Goal: Use online tool/utility: Use online tool/utility

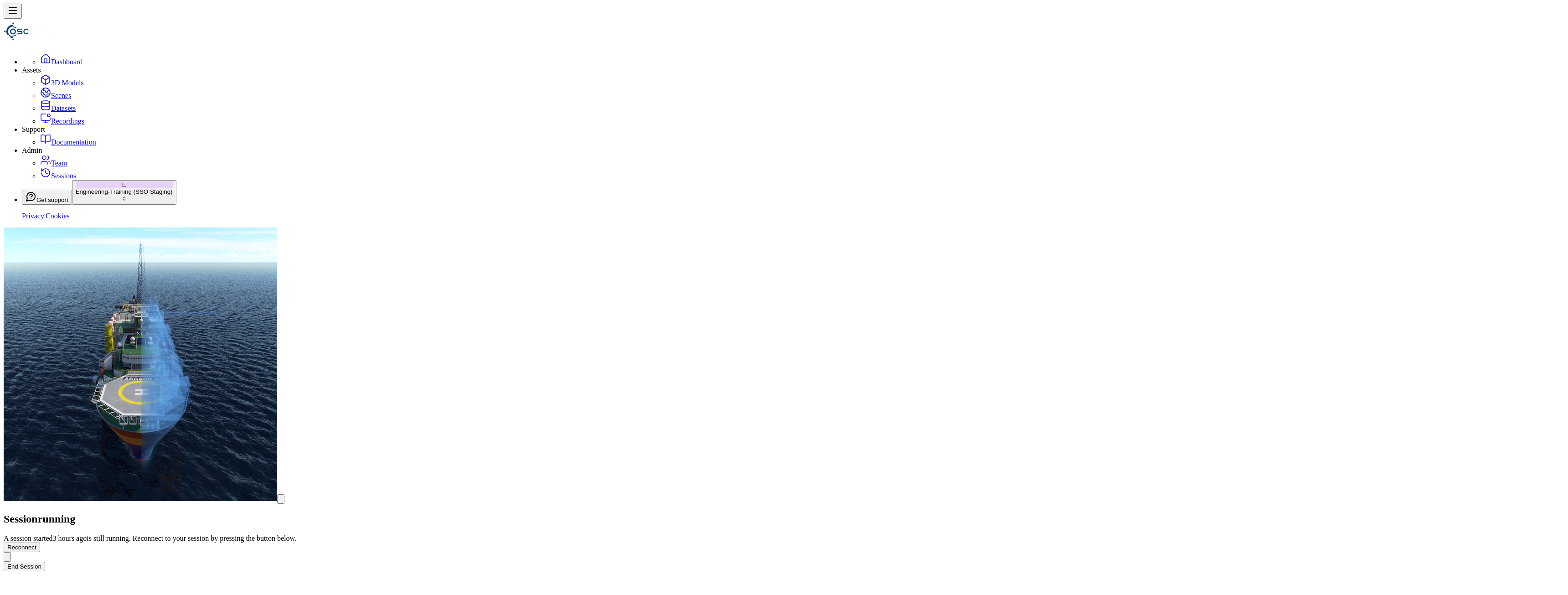
click at [45, 562] on button "End Session" at bounding box center [24, 567] width 41 height 10
click at [47, 550] on button "Start Session" at bounding box center [25, 573] width 43 height 47
click at [33, 543] on button "Connect" at bounding box center [18, 547] width 30 height 10
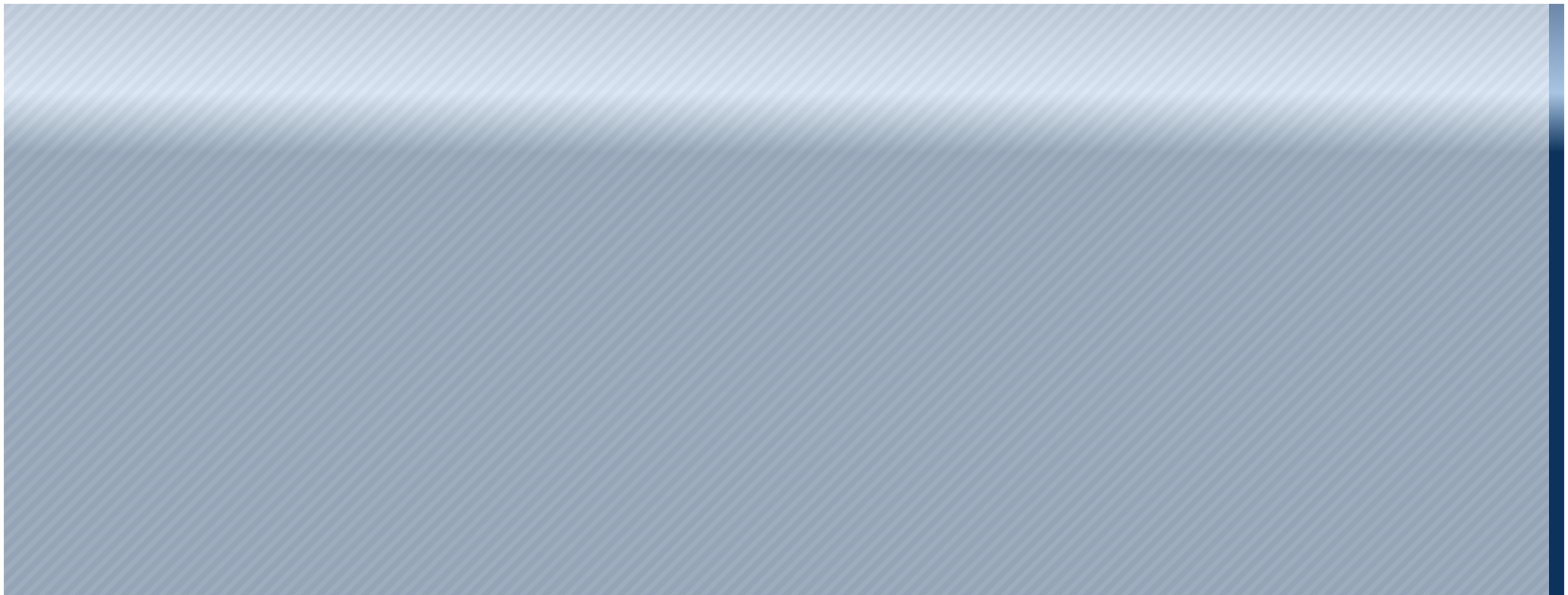
click at [15, 594] on link at bounding box center [9, 607] width 11 height 8
drag, startPoint x: 1474, startPoint y: 63, endPoint x: 821, endPoint y: 57, distance: 653.0
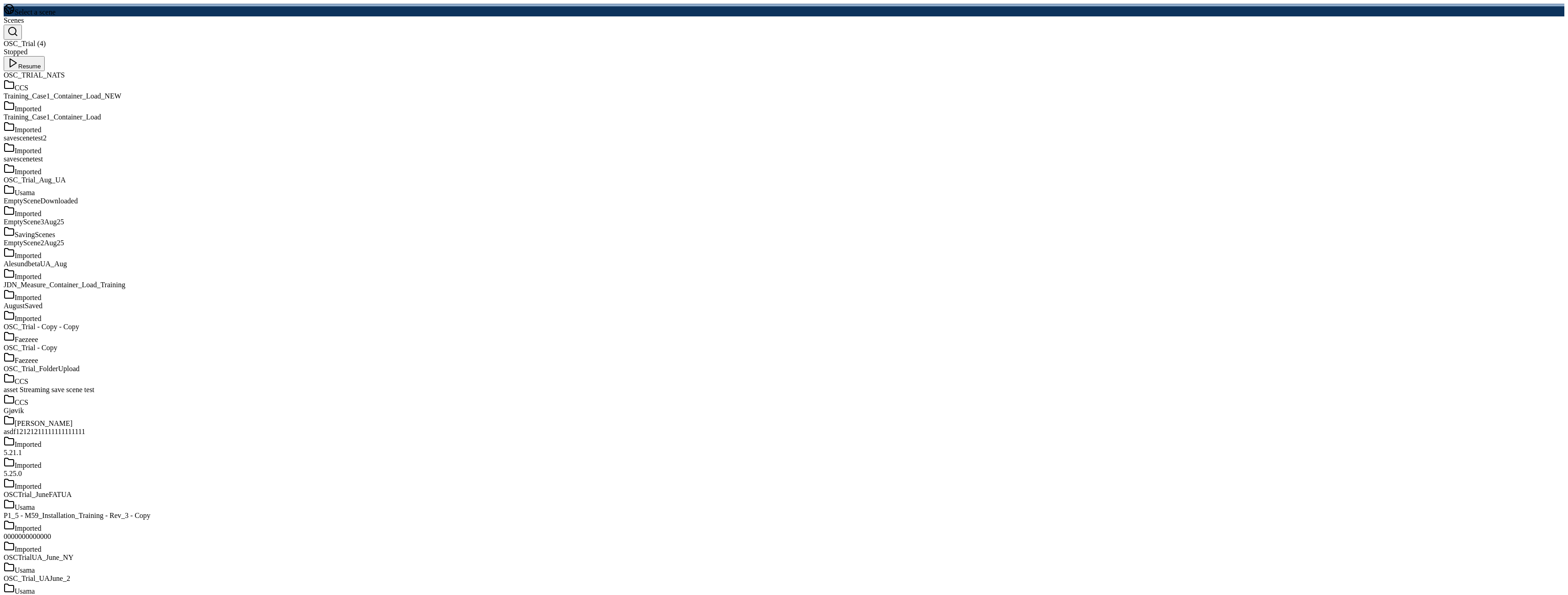
click at [18, 57] on icon at bounding box center [13, 63] width 11 height 11
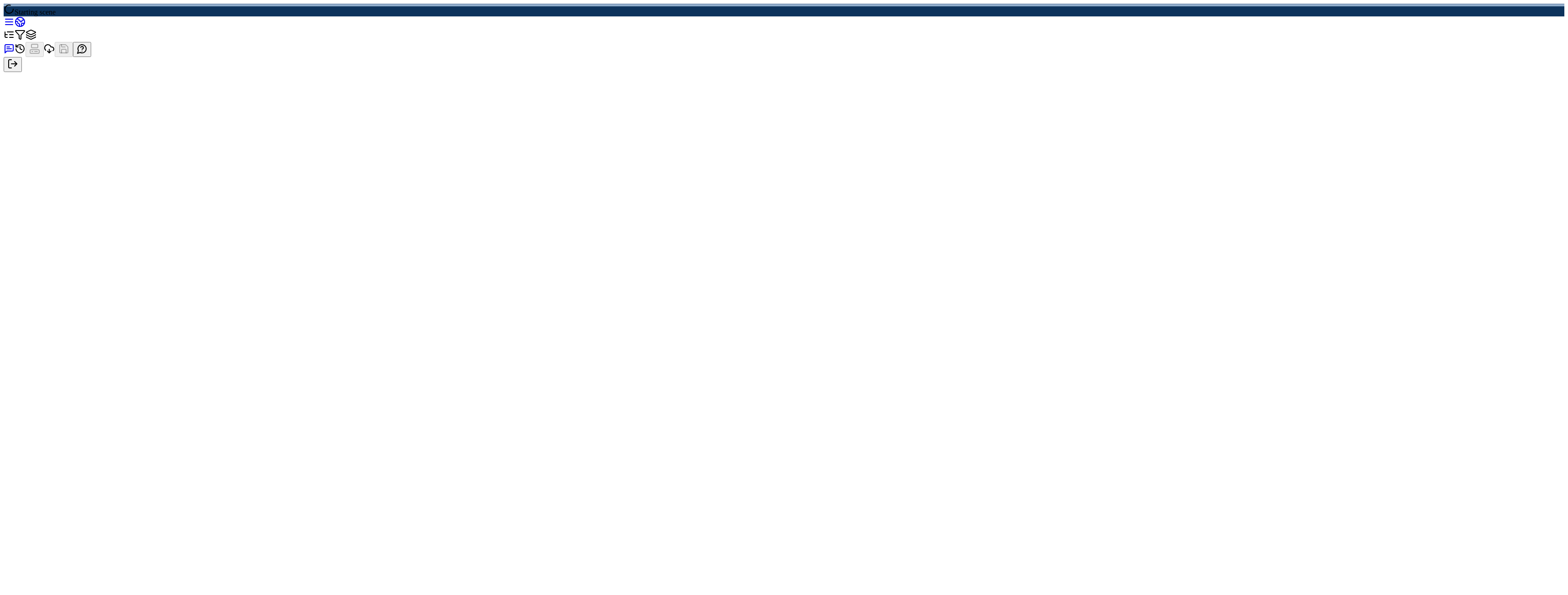
click at [15, 16] on icon at bounding box center [9, 22] width 11 height 11
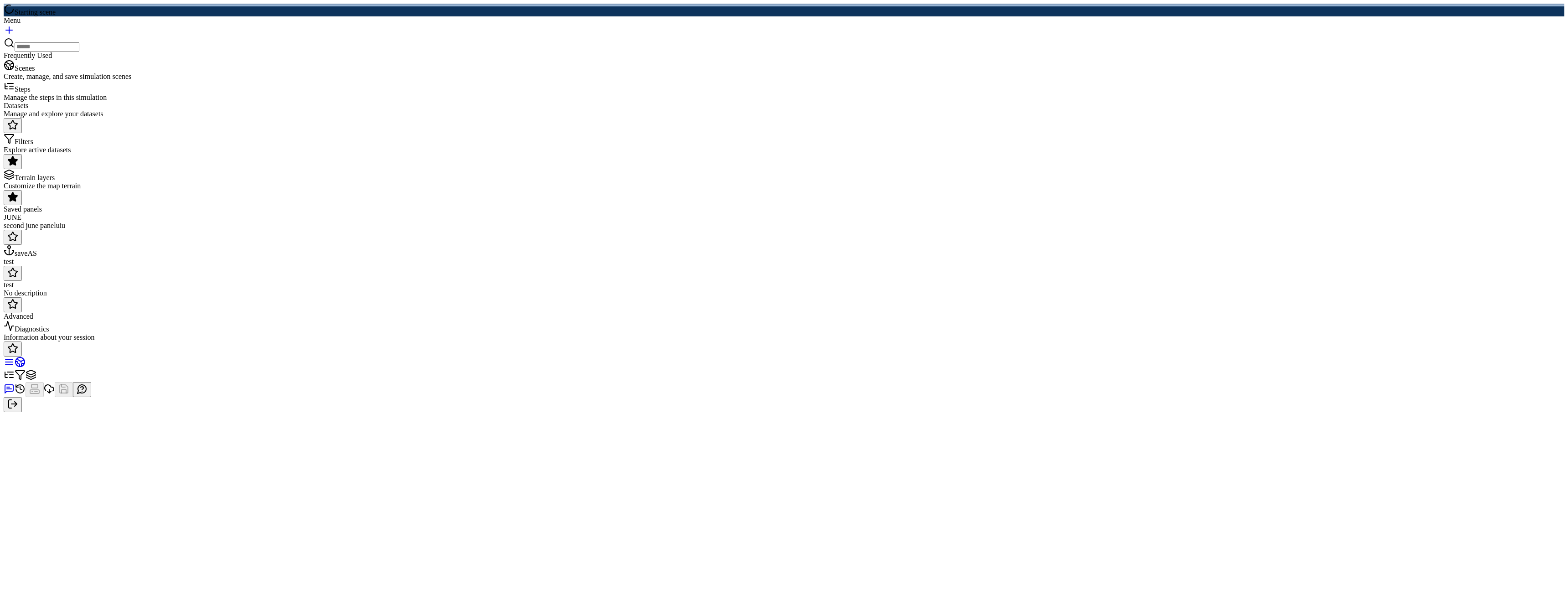
click at [1431, 333] on div "Diagnostics" at bounding box center [784, 326] width 1561 height 13
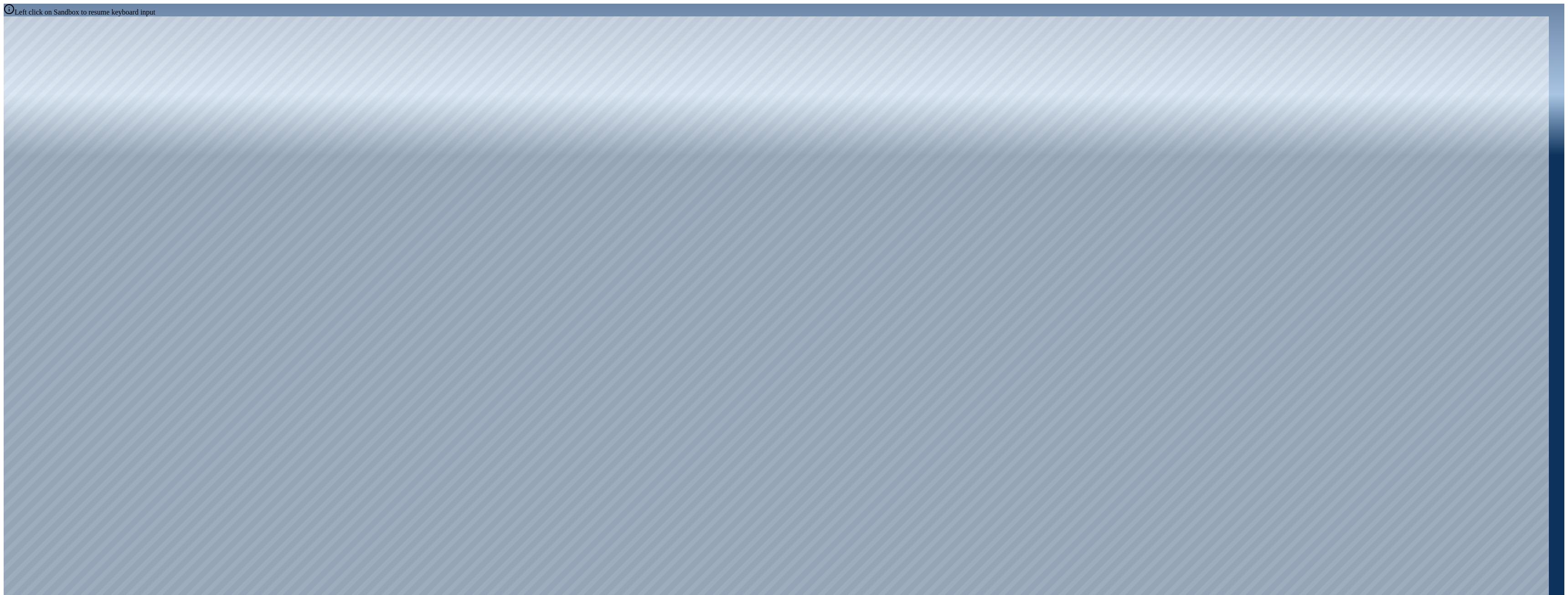
click at [788, 202] on div at bounding box center [776, 314] width 1545 height 594
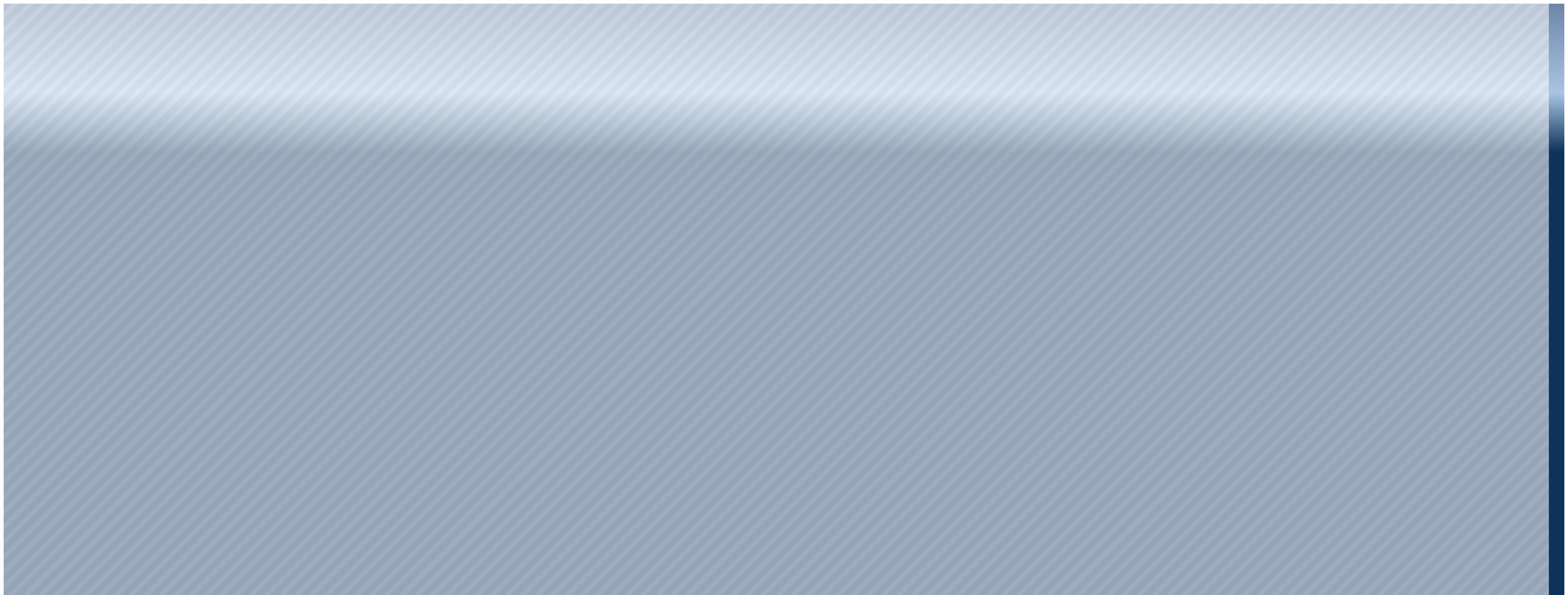
click at [6, 102] on div at bounding box center [776, 301] width 1545 height 594
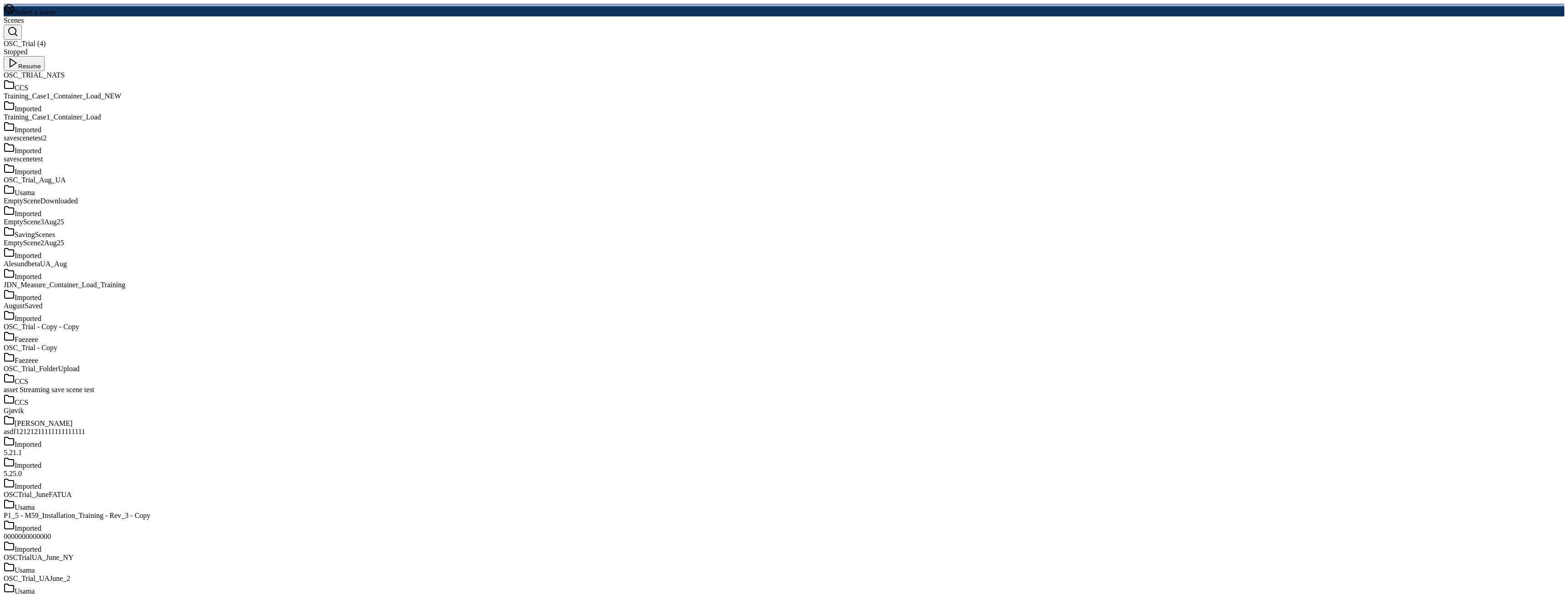
click at [963, 4] on div at bounding box center [784, 4] width 1561 height 0
click at [696, 4] on div at bounding box center [784, 4] width 1561 height 0
click at [859, 4] on div at bounding box center [784, 4] width 1561 height 0
click at [770, 4] on div at bounding box center [784, 4] width 1561 height 0
click at [895, 4] on div at bounding box center [784, 4] width 1561 height 0
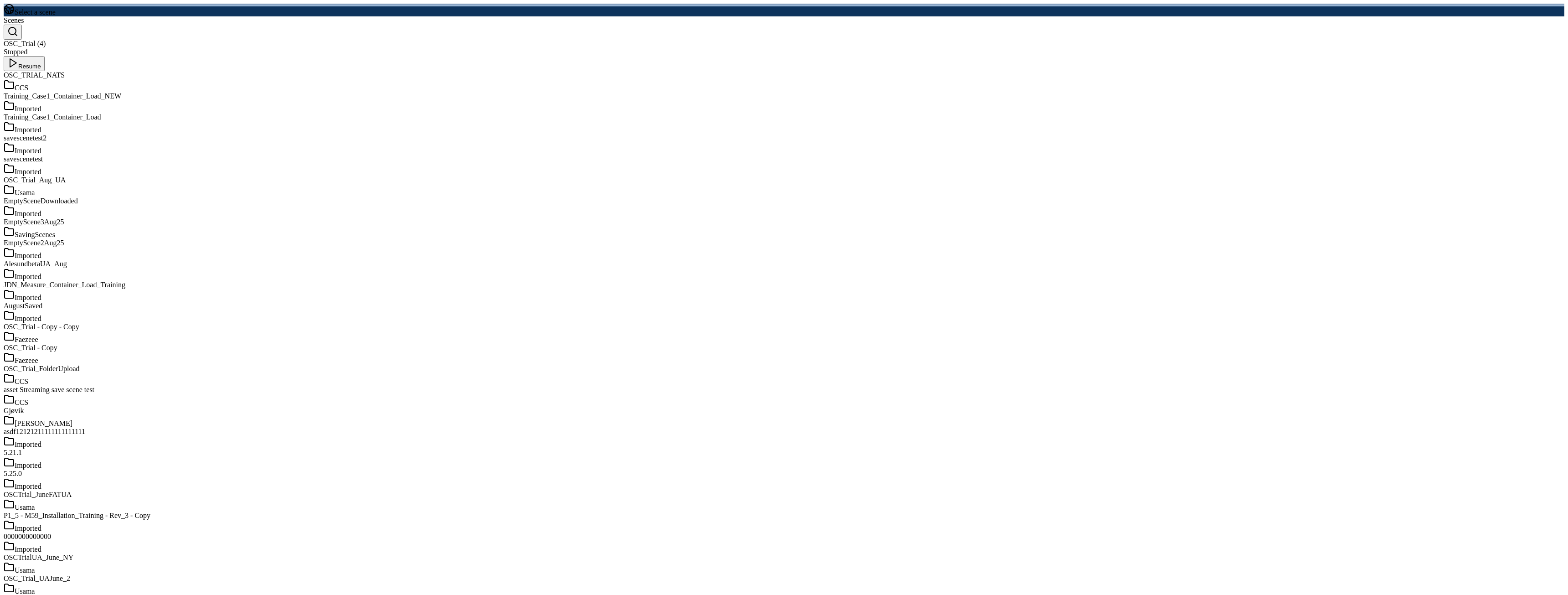
click at [44, 56] on button "Resume" at bounding box center [24, 63] width 41 height 15
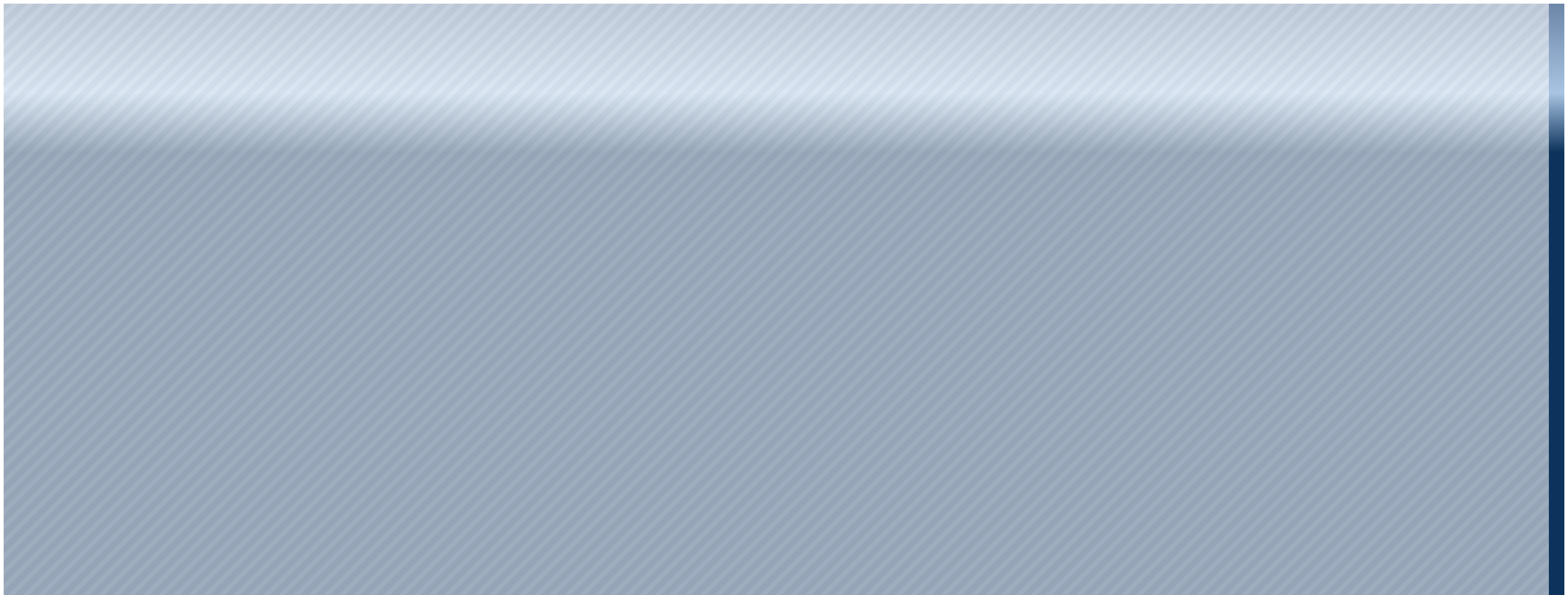
drag, startPoint x: 917, startPoint y: 215, endPoint x: 917, endPoint y: 233, distance: 18.0
drag, startPoint x: 746, startPoint y: 357, endPoint x: 765, endPoint y: 385, distance: 33.8
click at [441, 137] on div at bounding box center [776, 301] width 1545 height 594
click at [4, 99] on div at bounding box center [776, 301] width 1545 height 594
click at [366, 122] on div at bounding box center [776, 301] width 1545 height 594
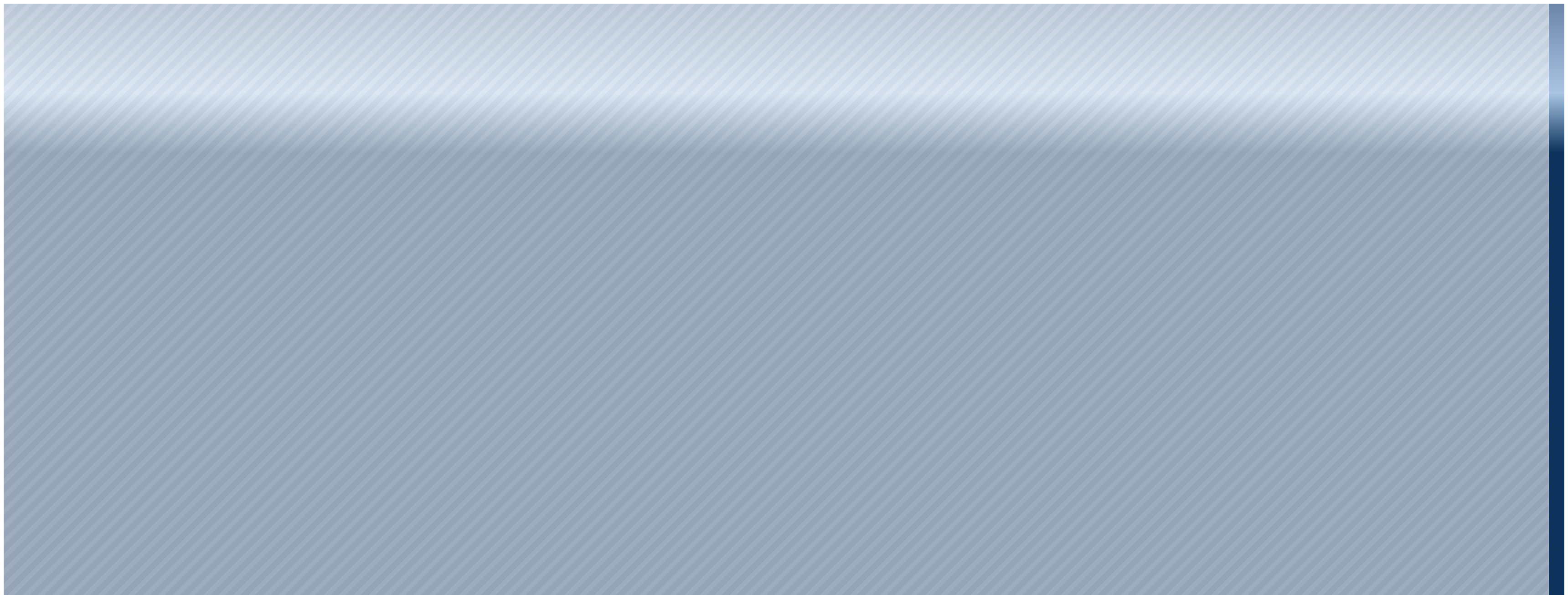
click at [6, 22] on div at bounding box center [776, 301] width 1545 height 594
click at [1401, 586] on div at bounding box center [776, 301] width 1545 height 594
click at [1421, 585] on div at bounding box center [776, 301] width 1545 height 594
click at [19, 19] on div at bounding box center [776, 301] width 1545 height 594
click at [6, 177] on div at bounding box center [776, 301] width 1545 height 594
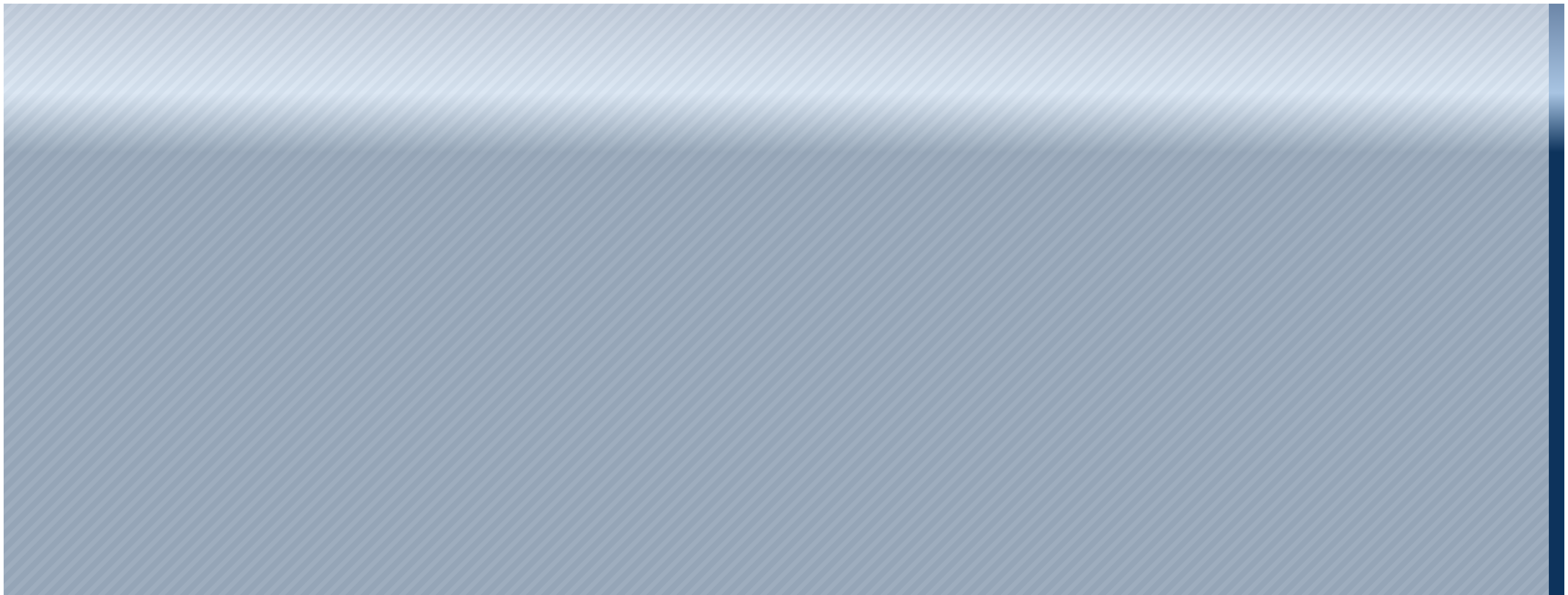
click at [5, 99] on div at bounding box center [776, 301] width 1545 height 594
click at [8, 42] on div at bounding box center [776, 301] width 1545 height 594
click at [132, 10] on div at bounding box center [776, 301] width 1545 height 594
click at [131, 373] on div at bounding box center [776, 301] width 1545 height 594
click at [257, 375] on div at bounding box center [776, 301] width 1545 height 594
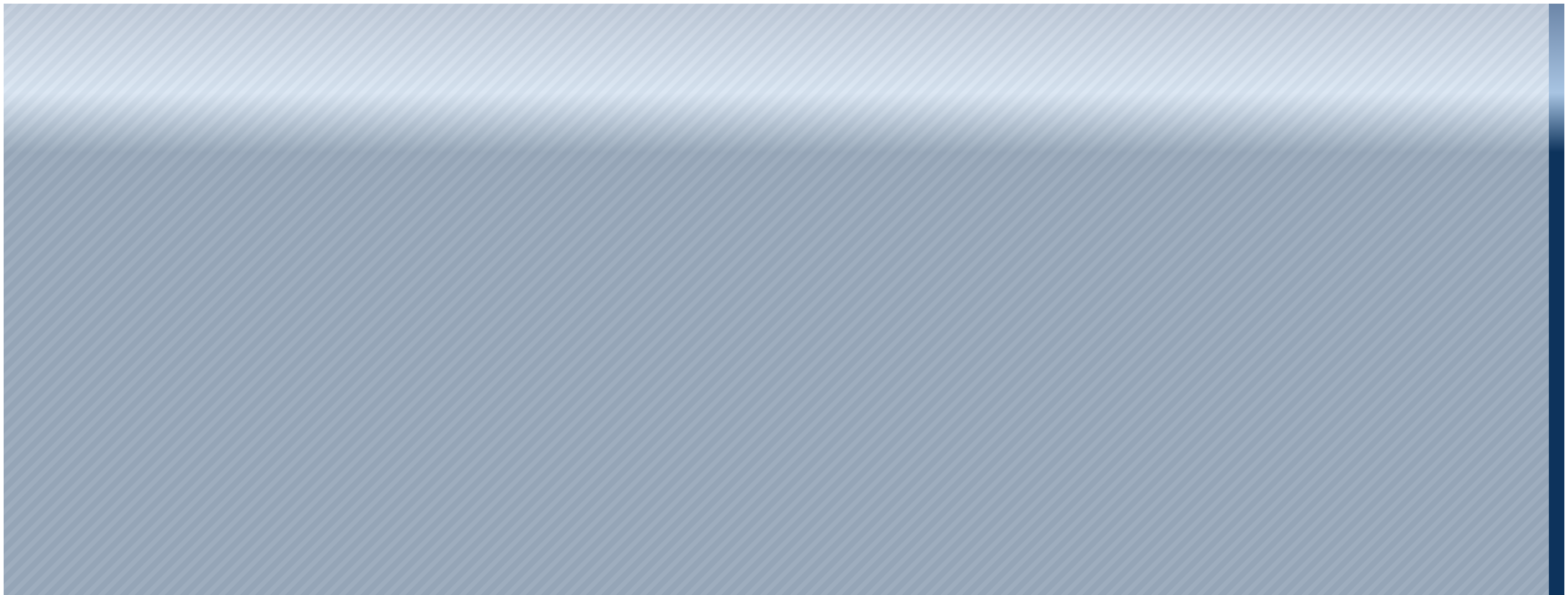
click at [267, 396] on div at bounding box center [776, 301] width 1545 height 594
click at [264, 375] on div at bounding box center [776, 301] width 1545 height 594
click at [264, 396] on div at bounding box center [776, 301] width 1545 height 594
click at [4, 106] on div at bounding box center [776, 301] width 1545 height 594
click at [12, 43] on div at bounding box center [776, 301] width 1545 height 594
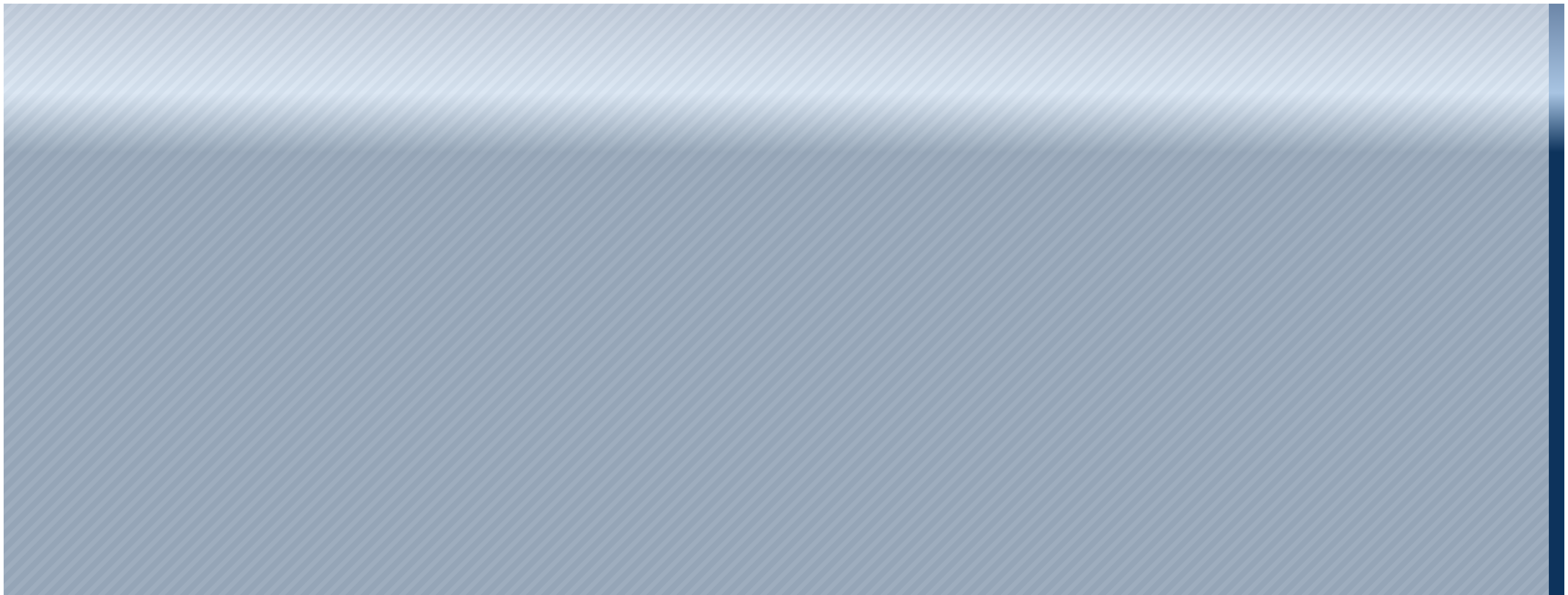
click at [6, 46] on div at bounding box center [776, 301] width 1545 height 594
click at [1328, 579] on div at bounding box center [776, 301] width 1545 height 594
click at [1332, 444] on div at bounding box center [776, 301] width 1545 height 594
click at [1525, 583] on div at bounding box center [776, 301] width 1545 height 594
click at [1524, 582] on div at bounding box center [776, 301] width 1545 height 594
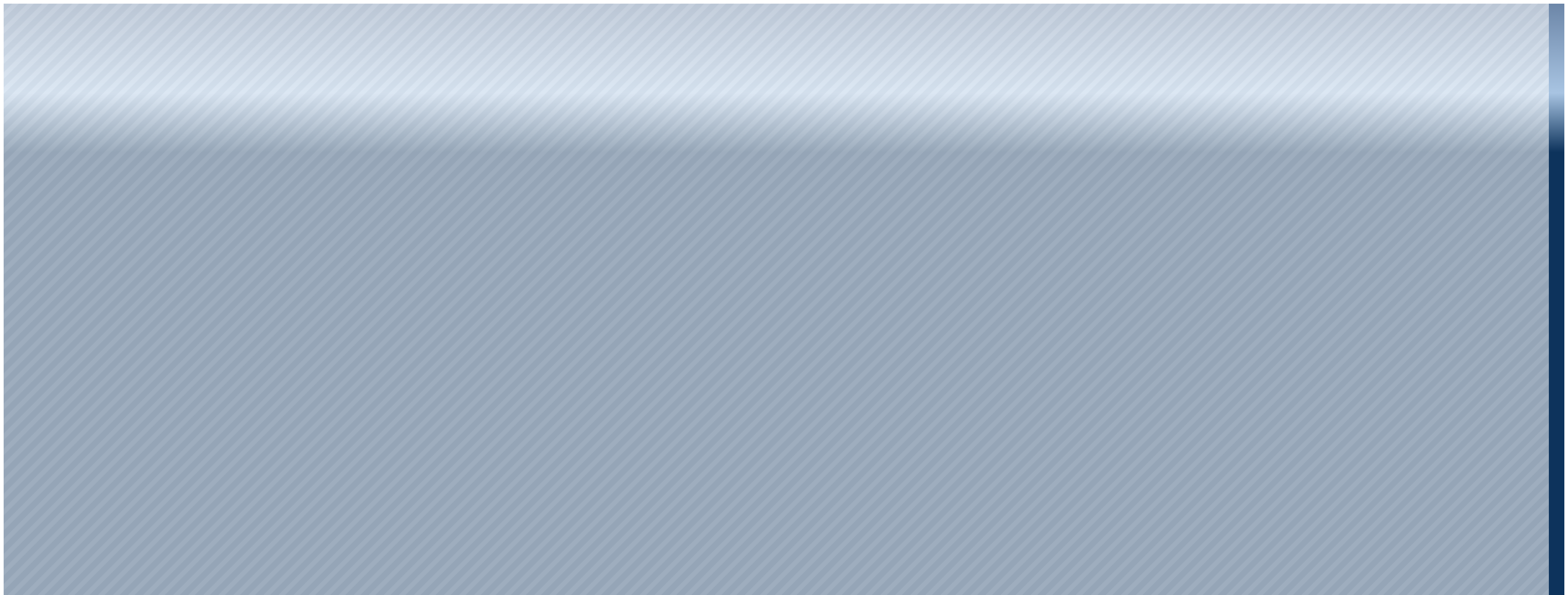
click at [1222, 580] on div at bounding box center [776, 301] width 1545 height 594
